Goal: Task Accomplishment & Management: Manage account settings

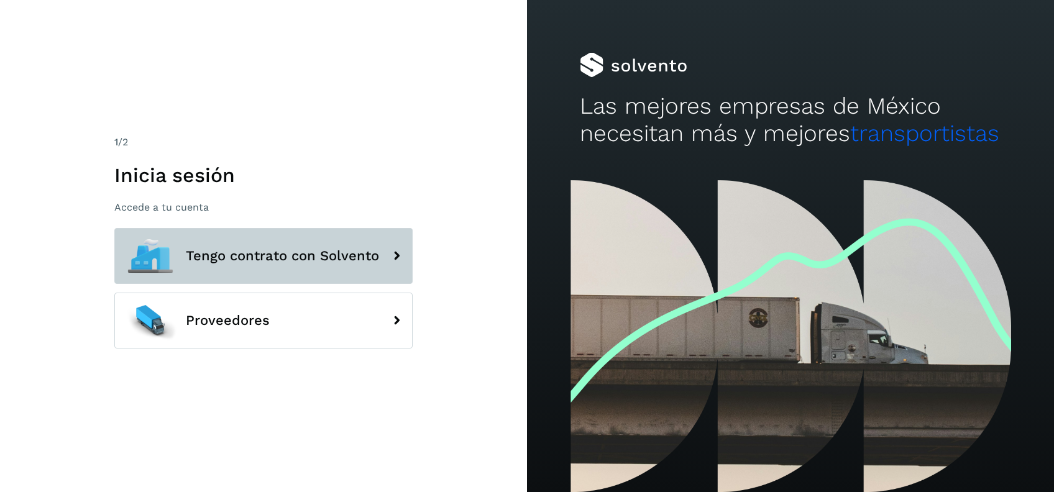
click at [293, 251] on span "Tengo contrato con Solvento" at bounding box center [282, 256] width 193 height 15
click at [275, 245] on button "Tengo contrato con Solvento" at bounding box center [263, 256] width 298 height 56
click at [330, 254] on span "Tengo contrato con Solvento" at bounding box center [282, 256] width 193 height 15
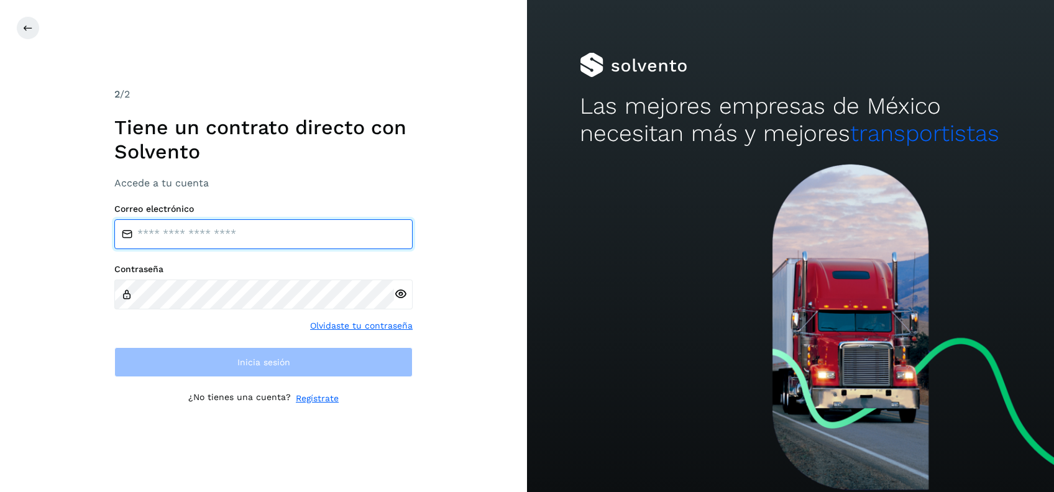
type input "**********"
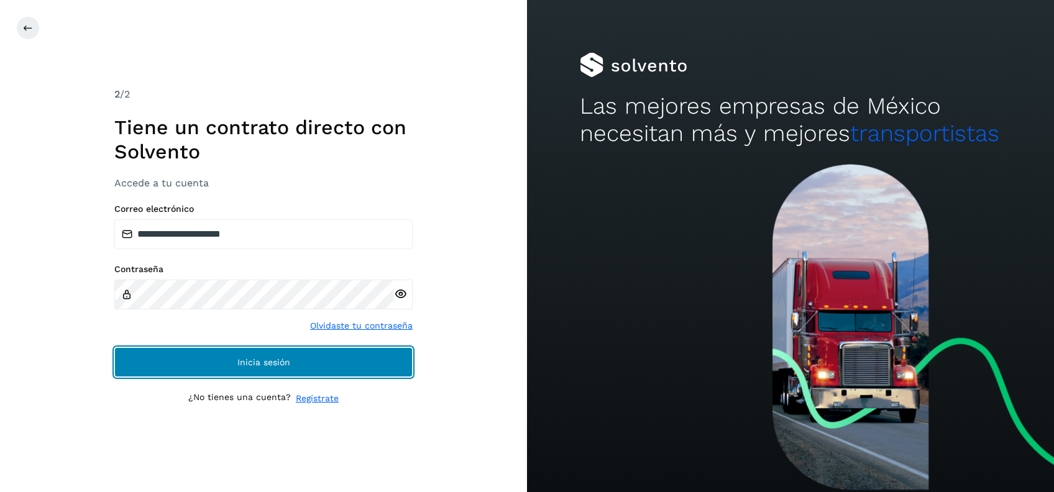
click at [247, 368] on button "Inicia sesión" at bounding box center [263, 363] width 298 height 30
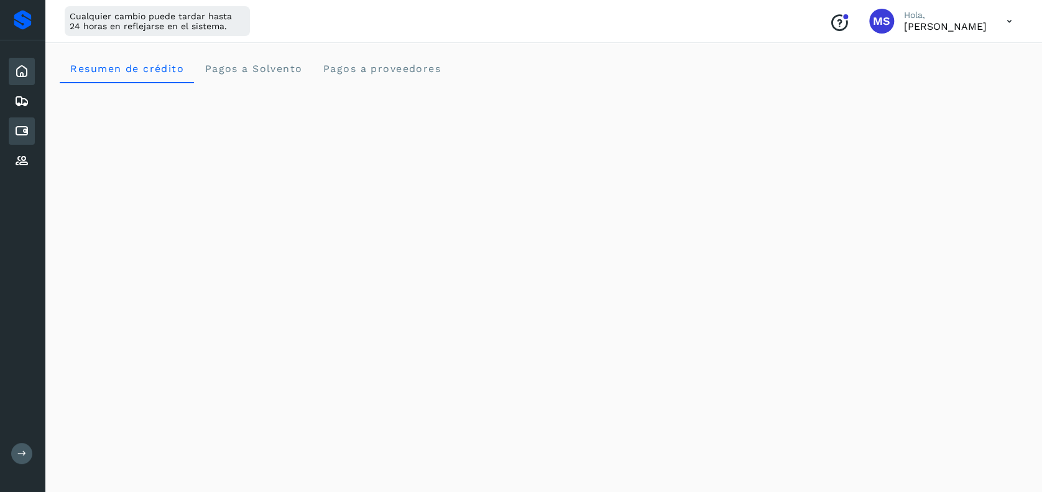
click at [12, 142] on div "Cuentas por pagar" at bounding box center [22, 131] width 26 height 27
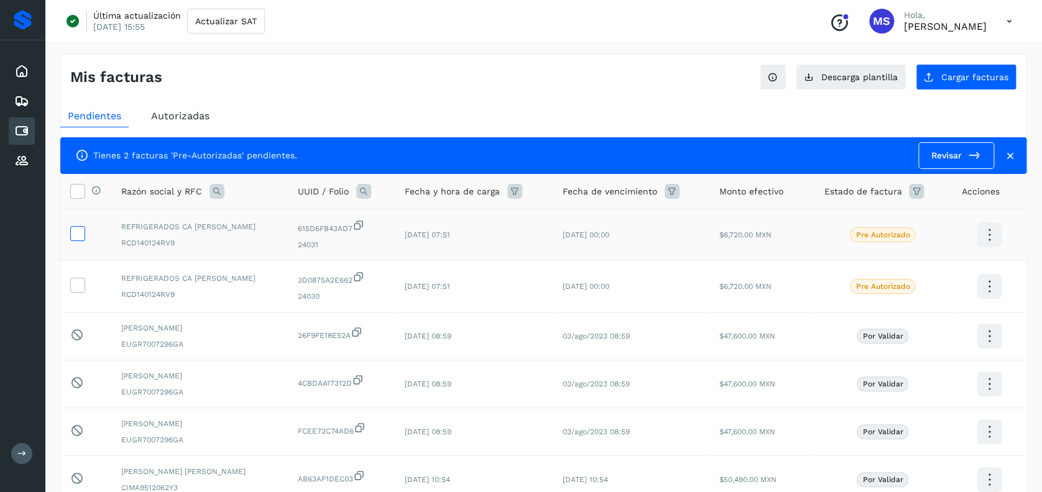
click at [77, 231] on icon at bounding box center [77, 232] width 13 height 13
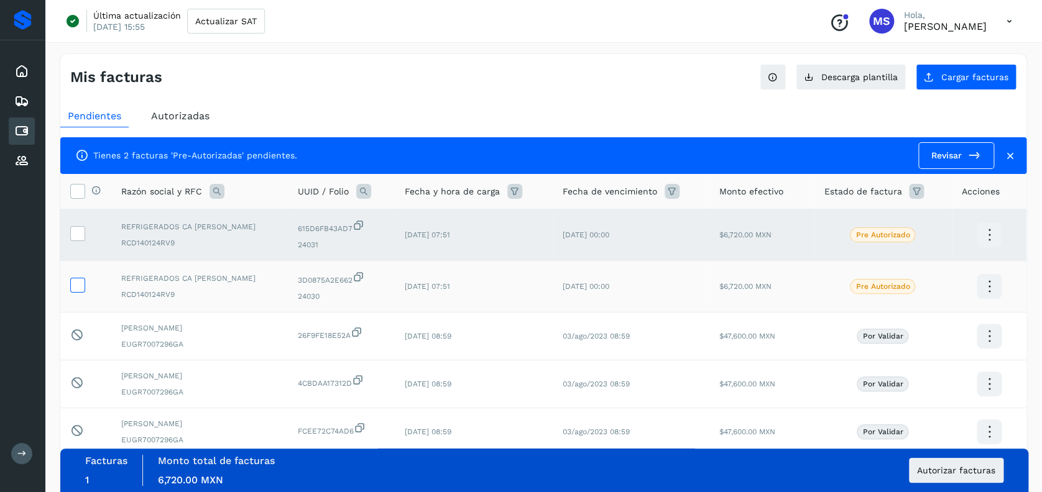
click at [75, 280] on icon at bounding box center [77, 284] width 13 height 13
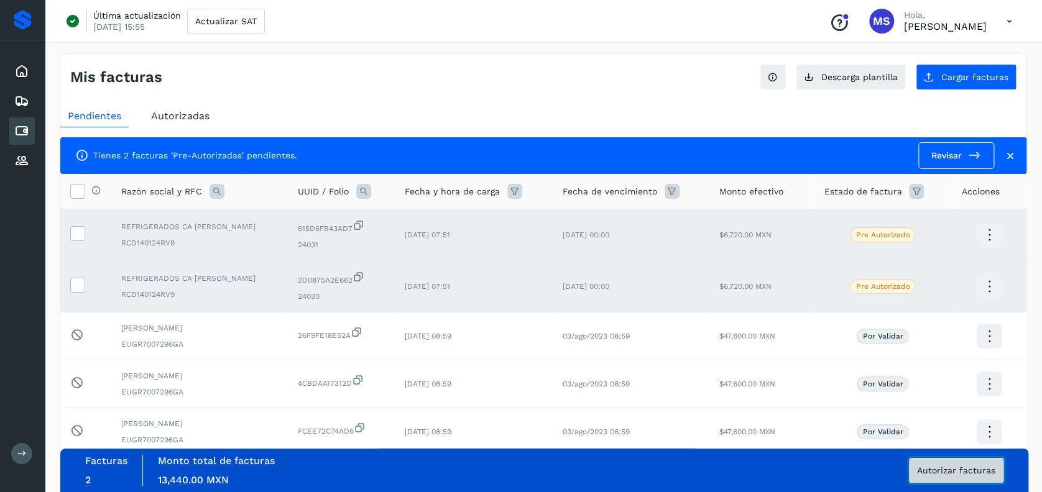
click at [975, 474] on span "Autorizar facturas" at bounding box center [956, 470] width 78 height 9
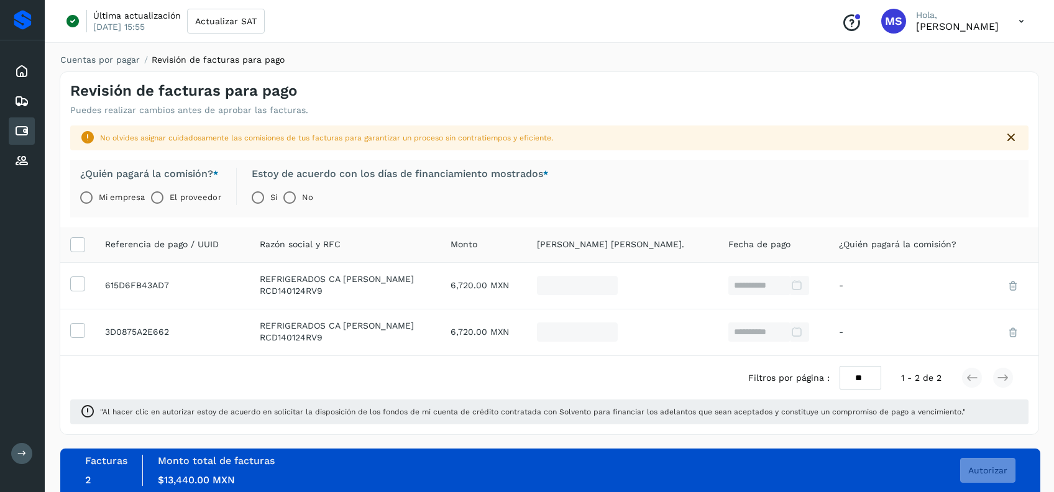
click at [181, 198] on label "El proveedor" at bounding box center [195, 197] width 51 height 25
click at [979, 463] on button "Autorizar" at bounding box center [988, 470] width 55 height 25
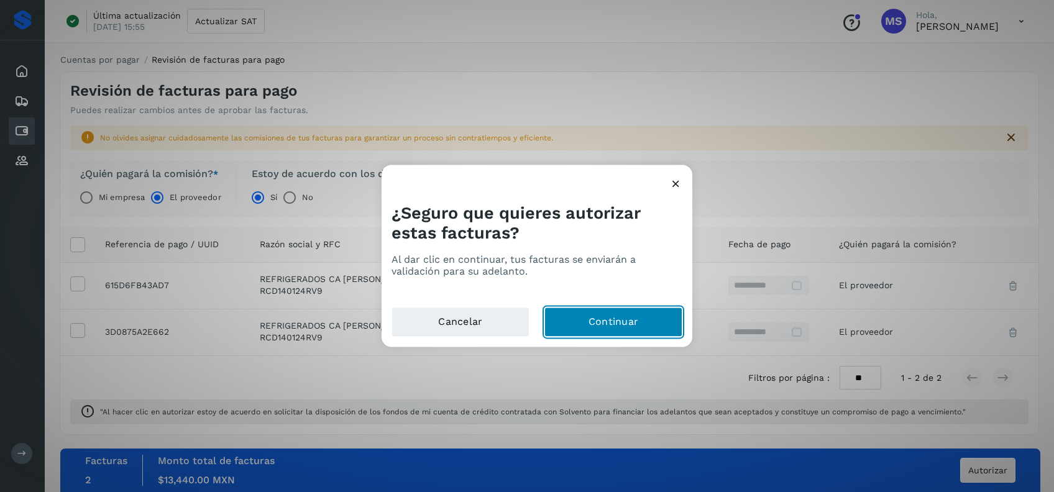
click at [574, 321] on button "Continuar" at bounding box center [614, 323] width 138 height 30
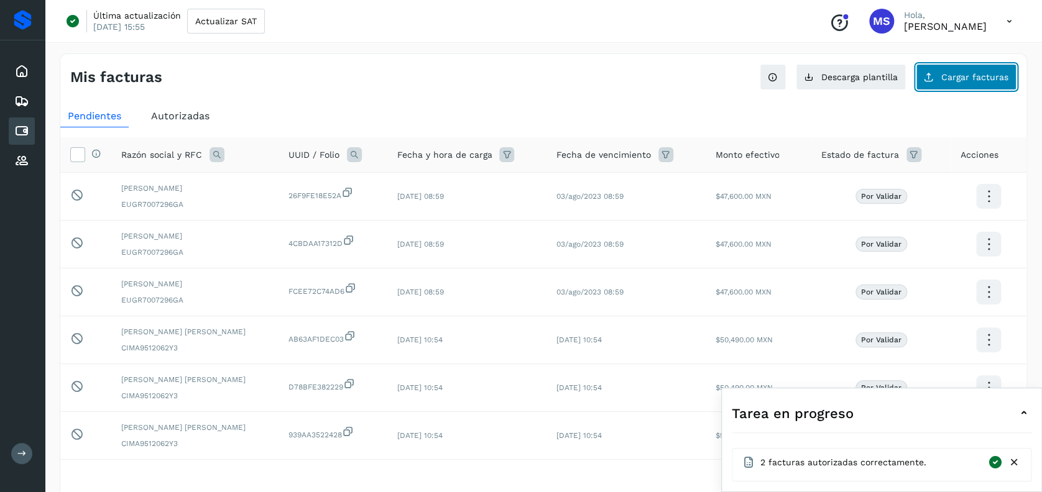
click at [1000, 87] on button "Cargar facturas" at bounding box center [966, 77] width 101 height 26
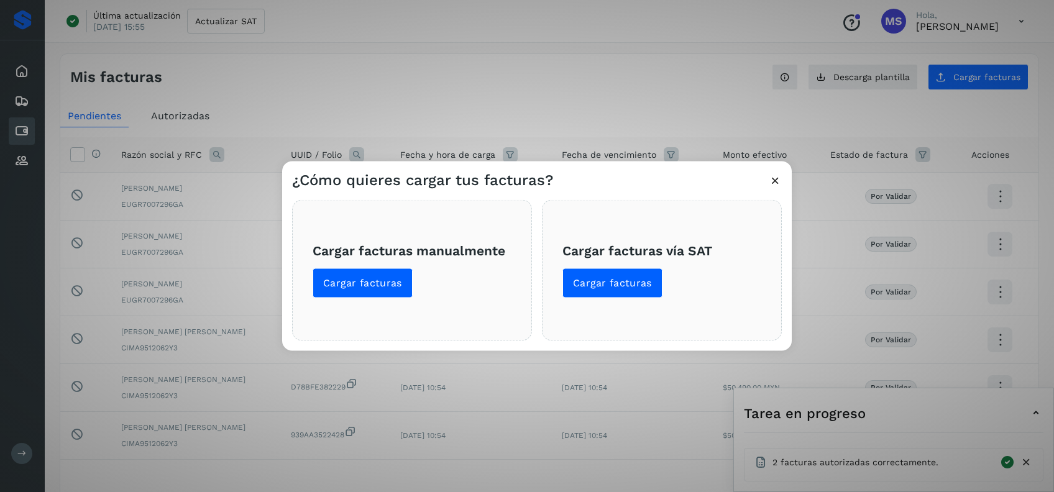
click at [783, 182] on div "¿Cómo quieres cargar tus facturas?" at bounding box center [537, 176] width 510 height 29
drag, startPoint x: 781, startPoint y: 180, endPoint x: 633, endPoint y: 80, distance: 179.0
click at [780, 179] on icon at bounding box center [775, 180] width 13 height 13
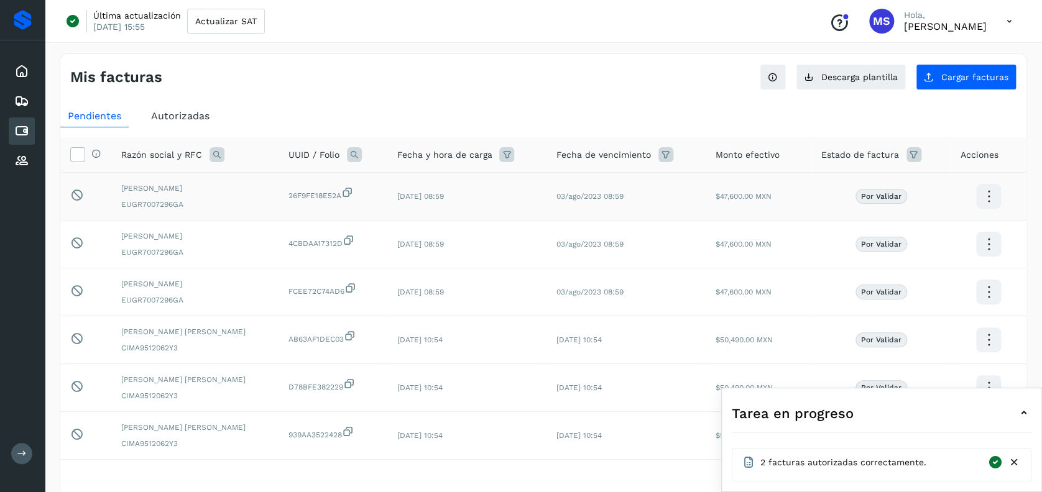
click at [328, 198] on span "26F9FE18E52A" at bounding box center [332, 194] width 88 height 15
copy span "26F9FE18E52A"
click at [149, 121] on div "Autorizadas" at bounding box center [180, 116] width 73 height 22
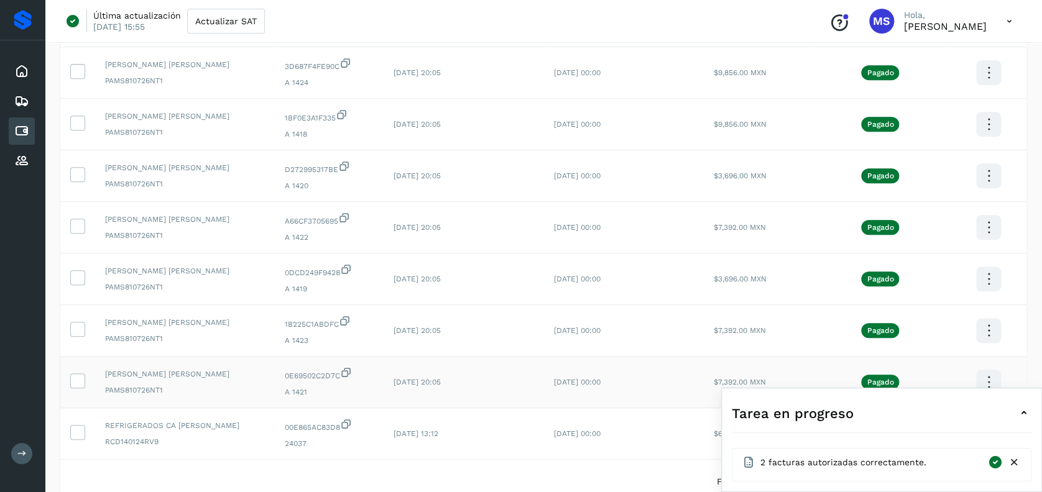
scroll to position [302, 0]
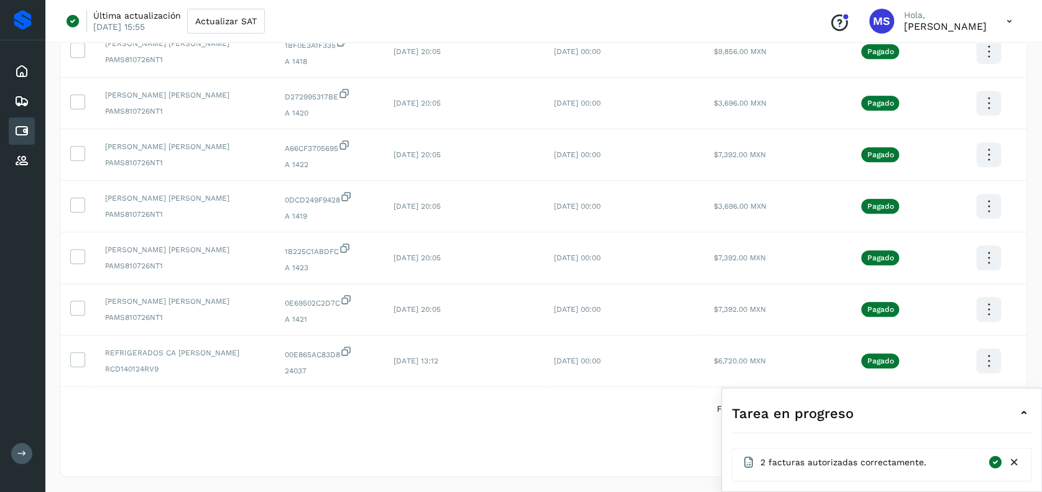
click at [1020, 416] on icon at bounding box center [1024, 413] width 15 height 15
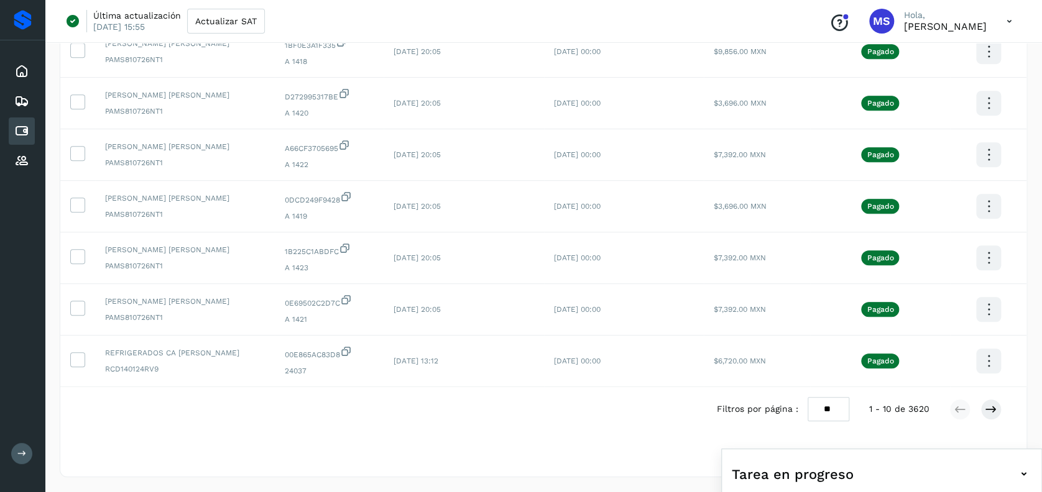
click at [1017, 477] on icon at bounding box center [1024, 474] width 15 height 15
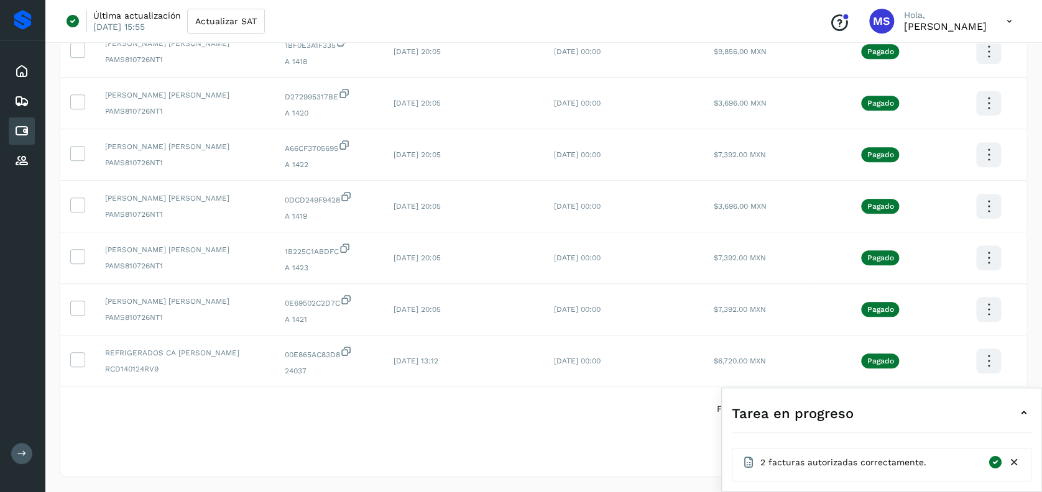
click at [913, 471] on div "2 facturas autorizadas correctamente." at bounding box center [881, 465] width 279 height 20
click at [897, 463] on span "2 facturas autorizadas correctamente." at bounding box center [843, 462] width 166 height 13
click at [995, 458] on icon at bounding box center [995, 462] width 16 height 15
click at [936, 458] on div "2 facturas autorizadas correctamente." at bounding box center [864, 462] width 245 height 15
click at [1017, 459] on icon at bounding box center [1014, 462] width 13 height 13
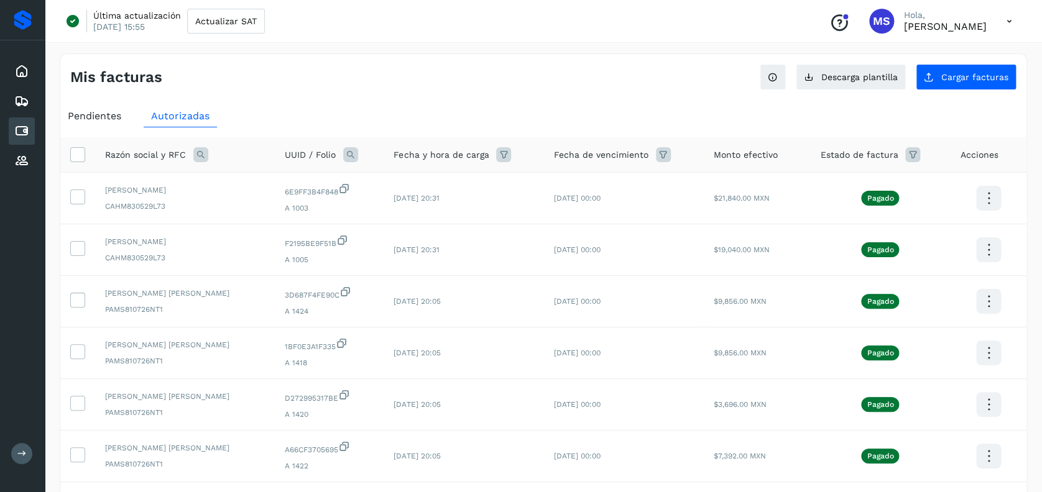
scroll to position [0, 0]
click at [112, 114] on span "Pendientes" at bounding box center [94, 116] width 53 height 12
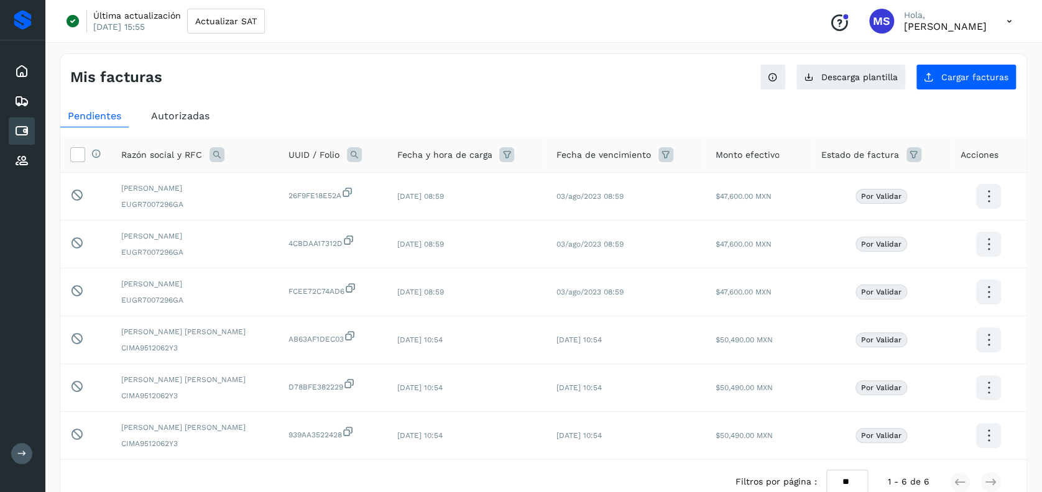
click at [167, 106] on div "Autorizadas" at bounding box center [180, 116] width 73 height 22
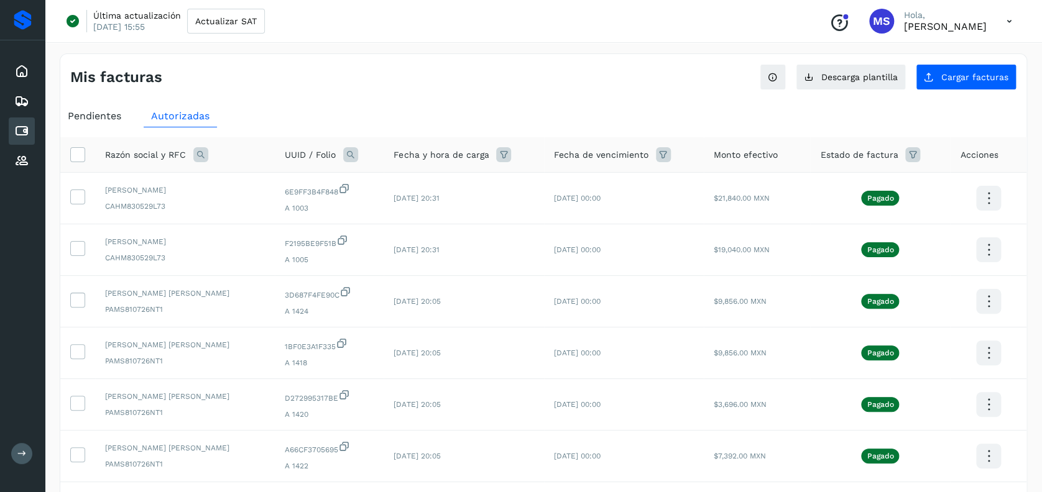
click at [122, 116] on div "Pendientes" at bounding box center [94, 116] width 68 height 22
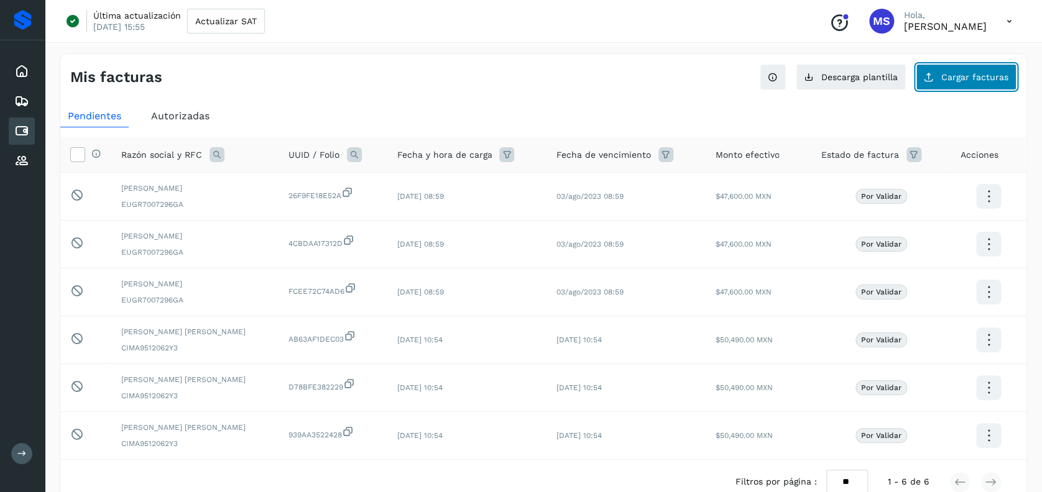
click at [984, 76] on span "Cargar facturas" at bounding box center [974, 77] width 67 height 9
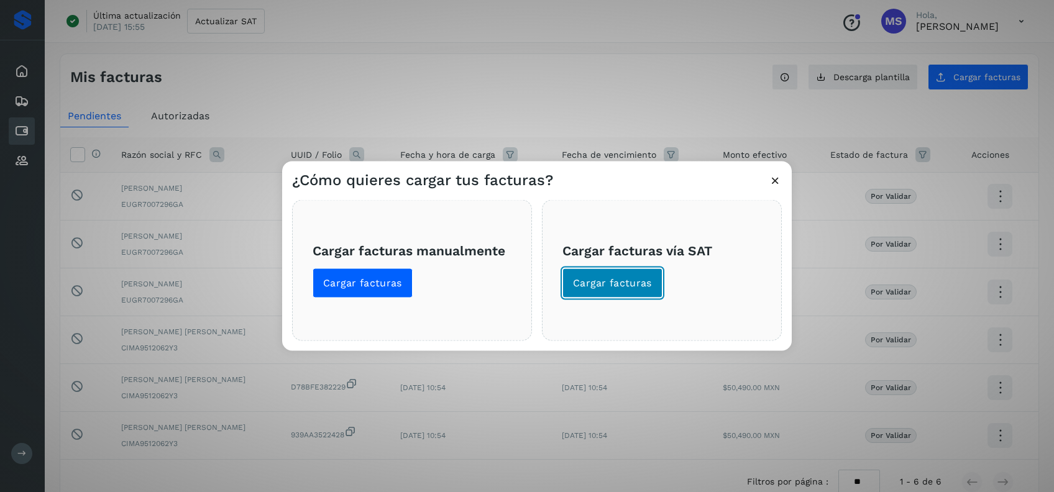
click at [644, 292] on button "Cargar facturas" at bounding box center [613, 284] width 100 height 30
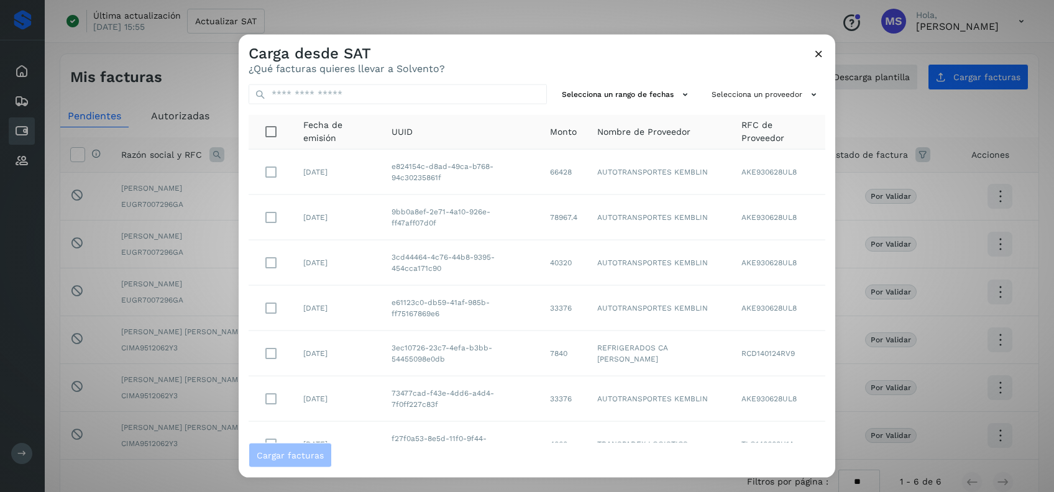
click at [814, 56] on icon at bounding box center [819, 53] width 13 height 13
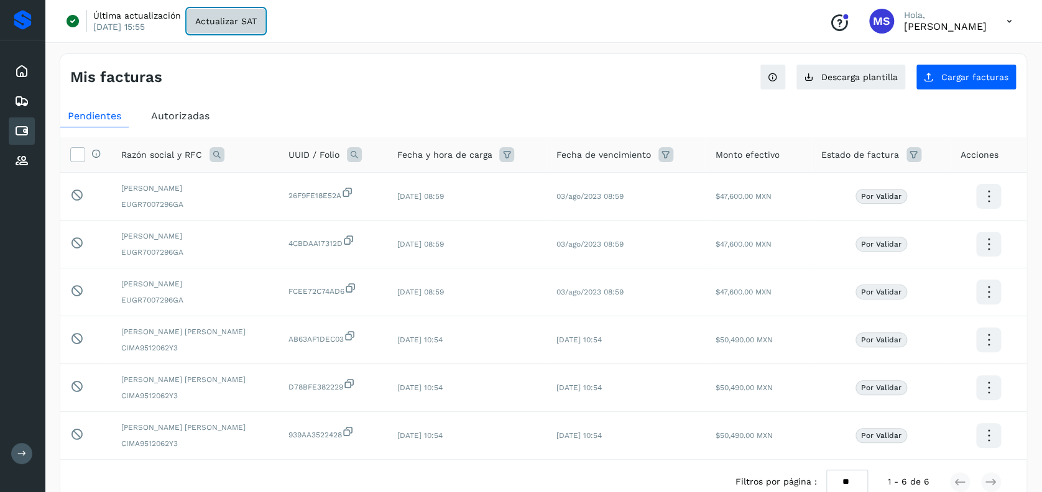
click at [247, 17] on span "Actualizar SAT" at bounding box center [226, 21] width 62 height 9
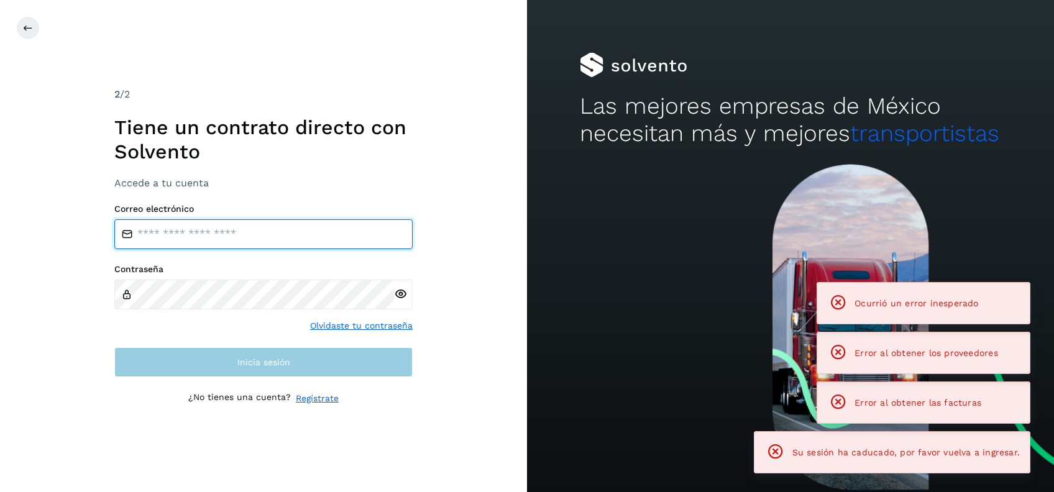
type input "**********"
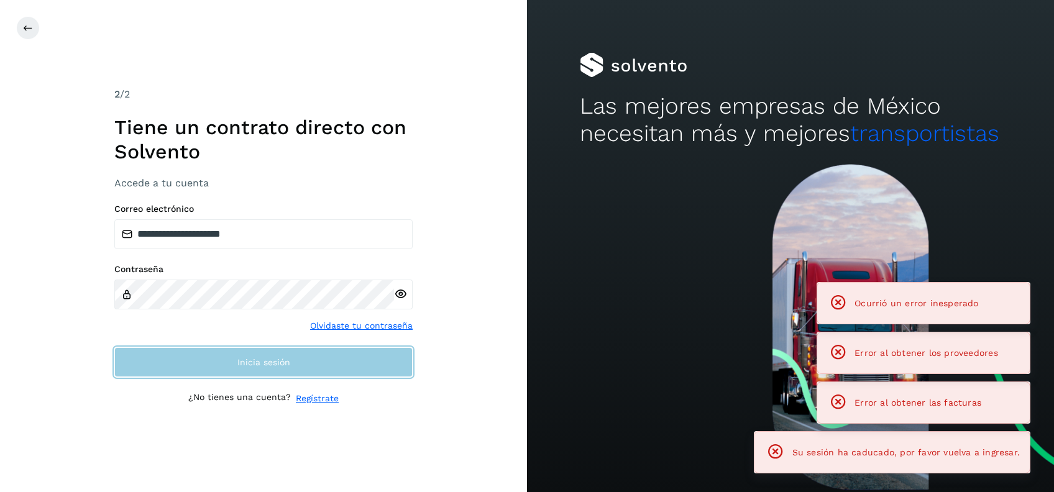
click at [266, 359] on span "Inicia sesión" at bounding box center [264, 362] width 53 height 9
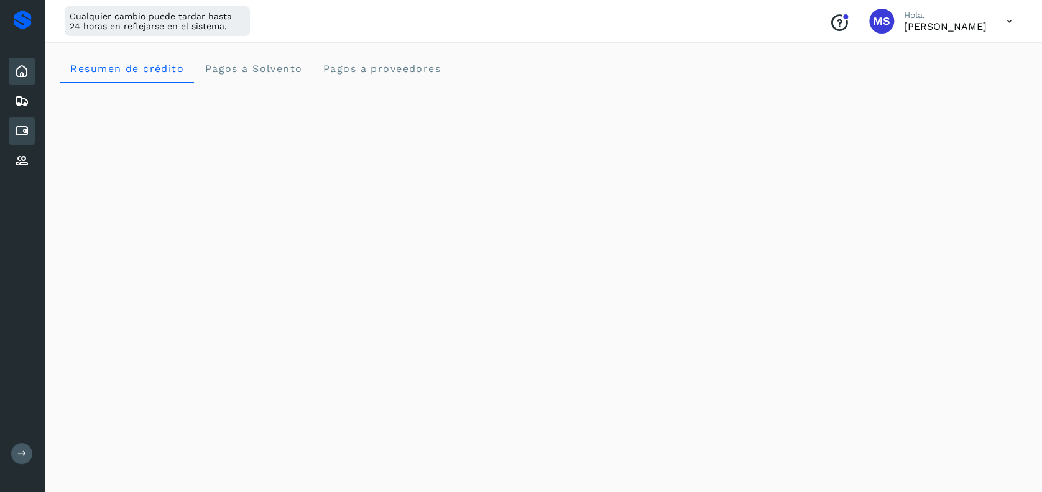
click at [28, 135] on icon at bounding box center [21, 131] width 15 height 15
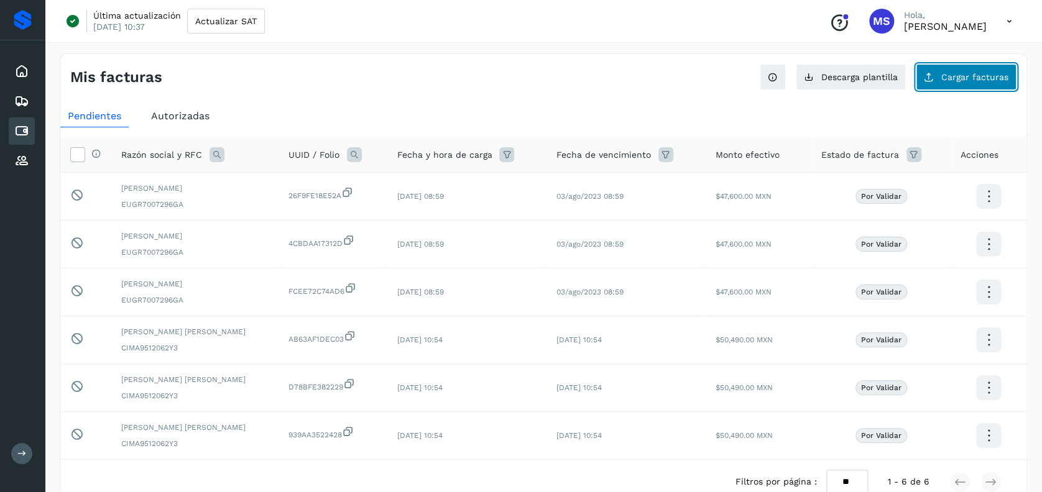
click at [949, 81] on span "Cargar facturas" at bounding box center [974, 77] width 67 height 9
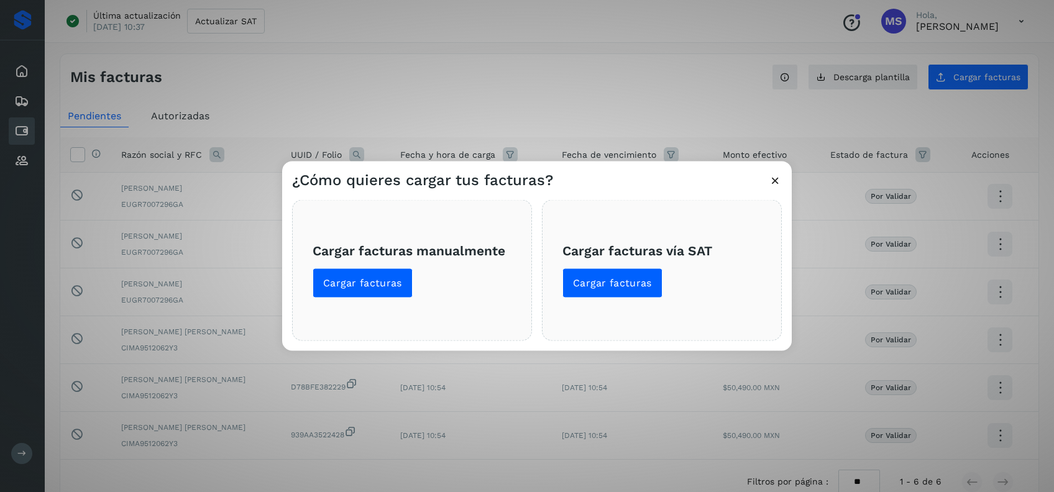
click at [667, 292] on span "Cargar facturas vía SAT Cargar facturas" at bounding box center [662, 269] width 199 height 55
click at [642, 287] on span "Cargar facturas" at bounding box center [612, 284] width 79 height 14
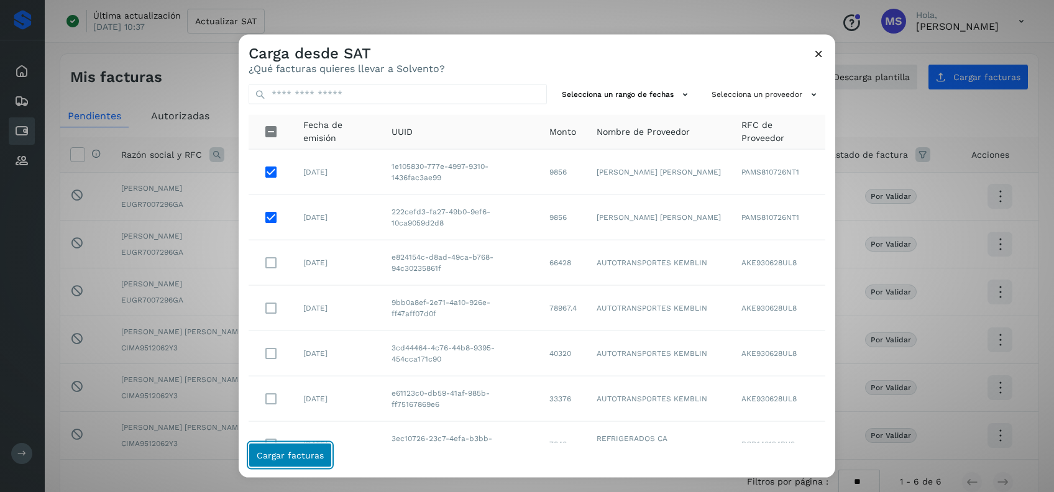
click at [299, 456] on span "Cargar facturas" at bounding box center [290, 455] width 67 height 9
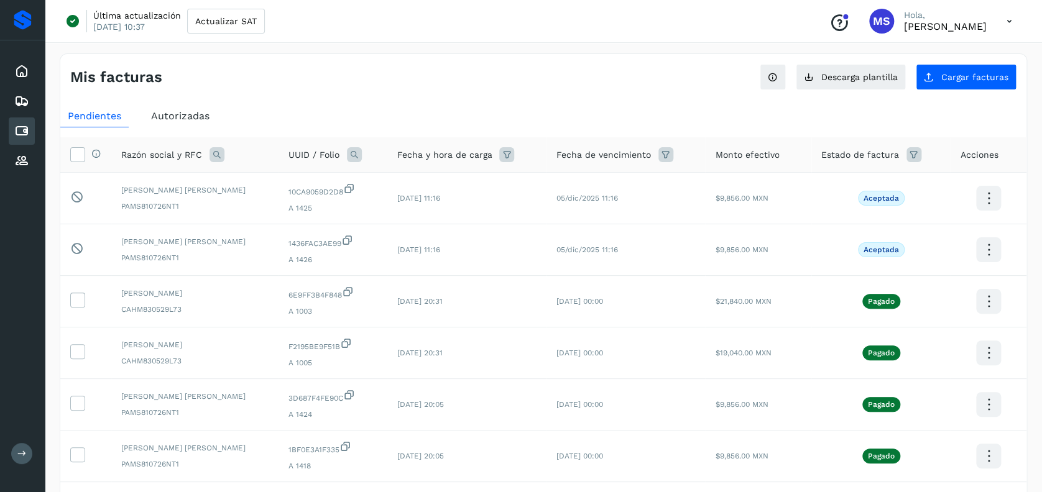
click at [187, 126] on div "Autorizadas" at bounding box center [180, 116] width 73 height 22
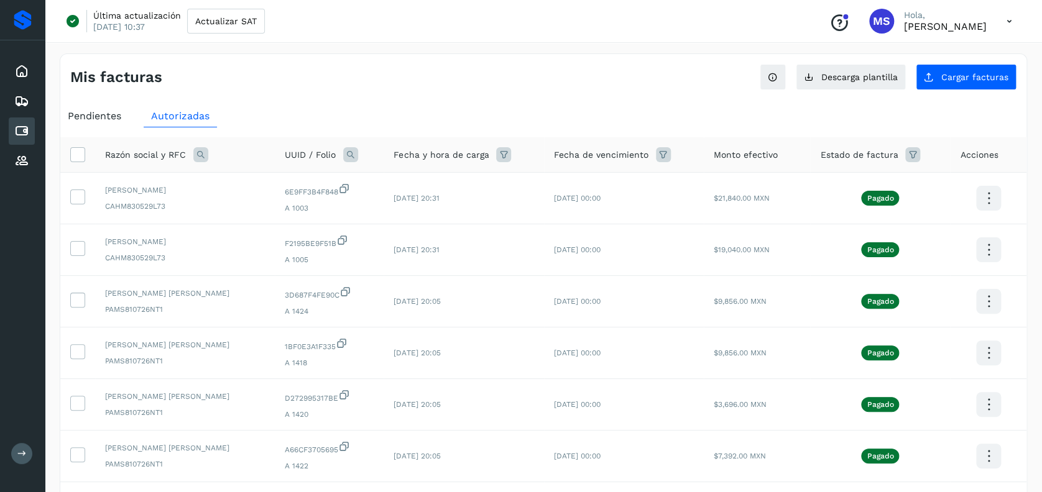
click at [114, 120] on span "Pendientes" at bounding box center [94, 116] width 53 height 12
